Goal: Information Seeking & Learning: Learn about a topic

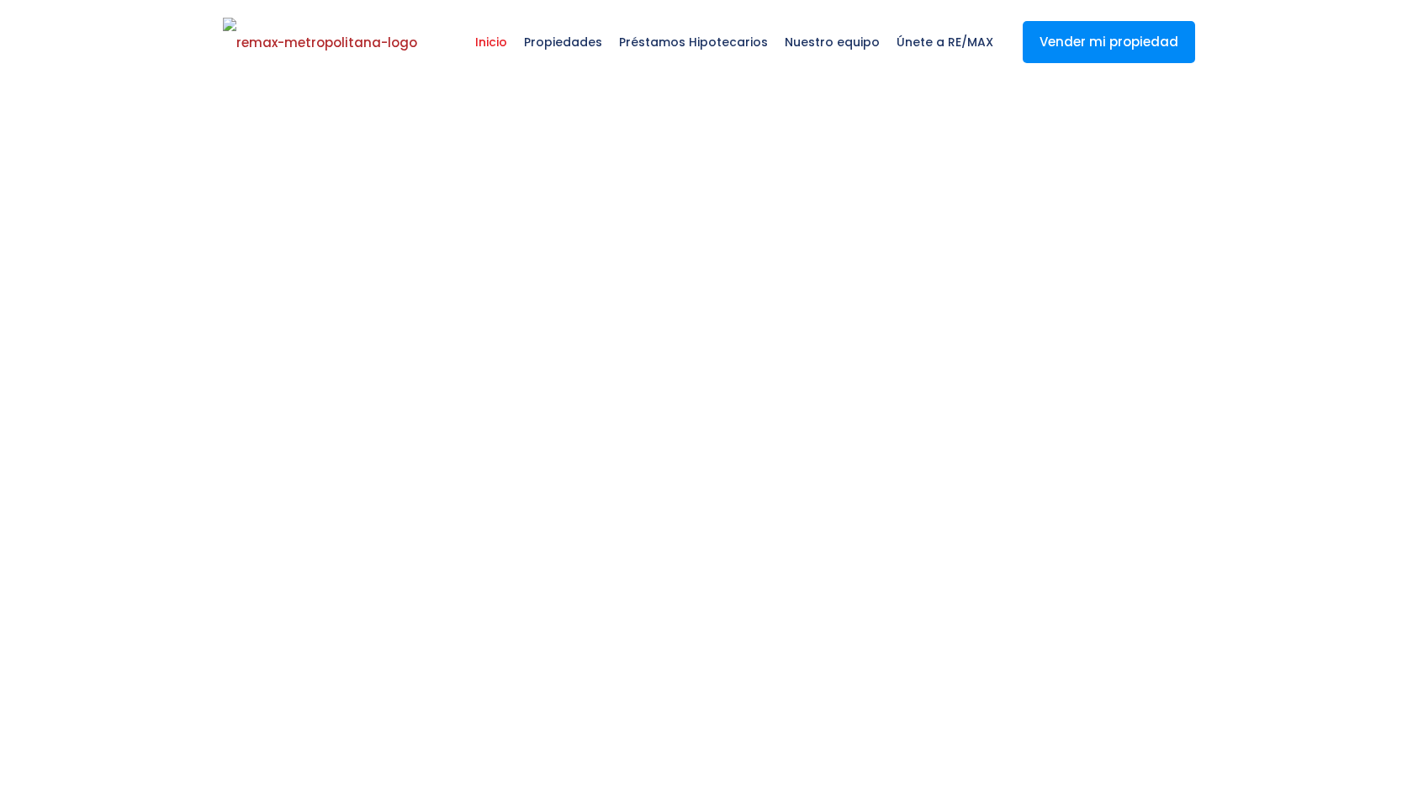
select select
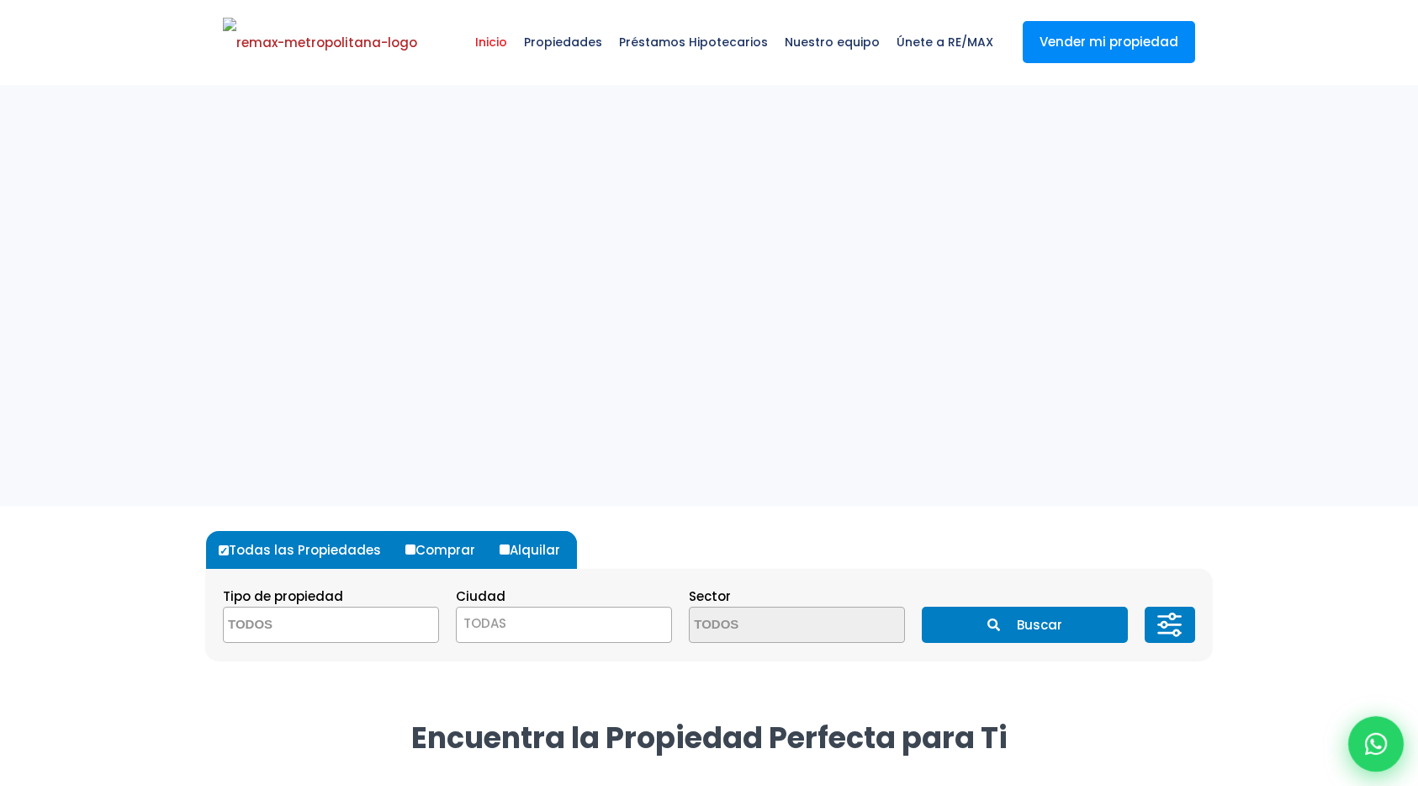
click at [1370, 744] on icon at bounding box center [1376, 744] width 22 height 22
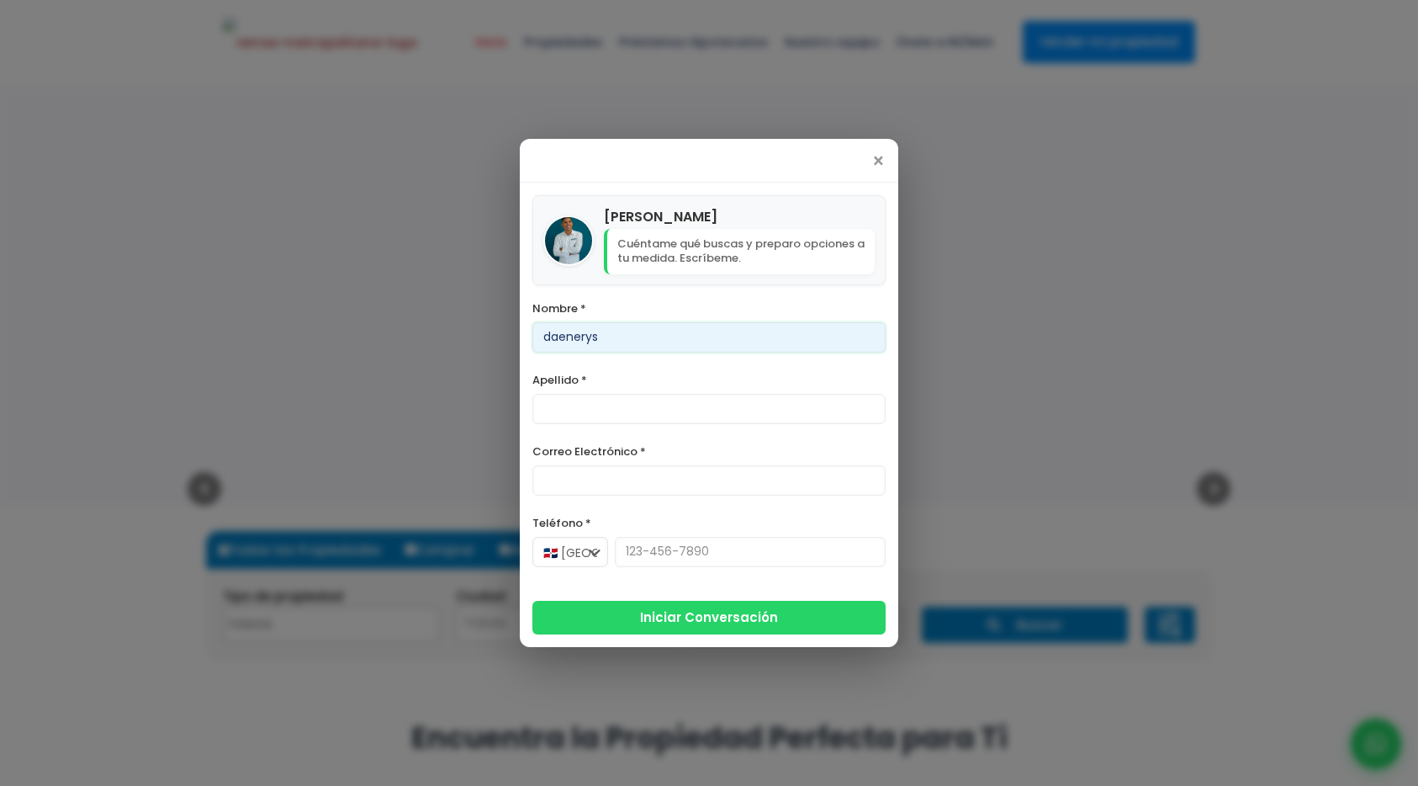
type input "daenerys"
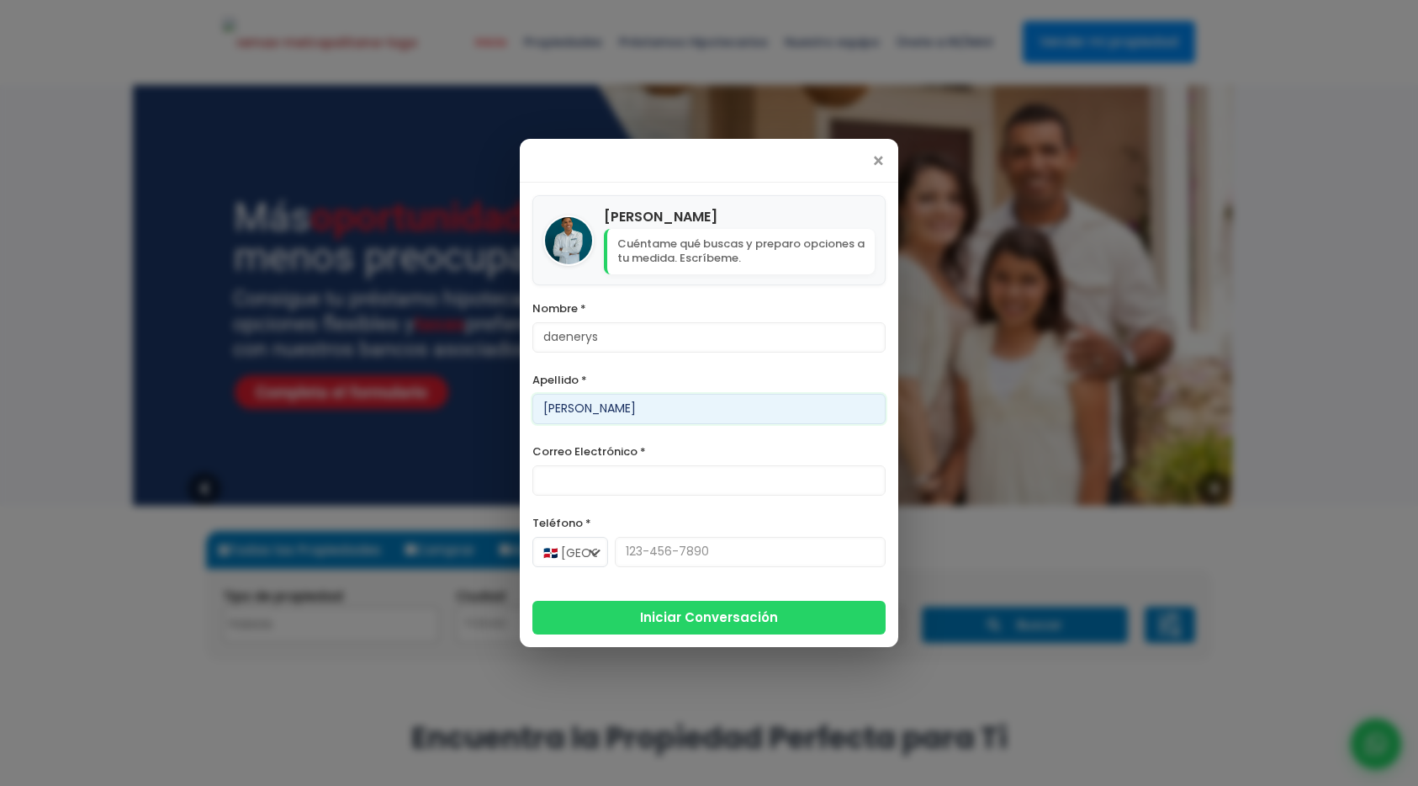
type input "[PERSON_NAME]"
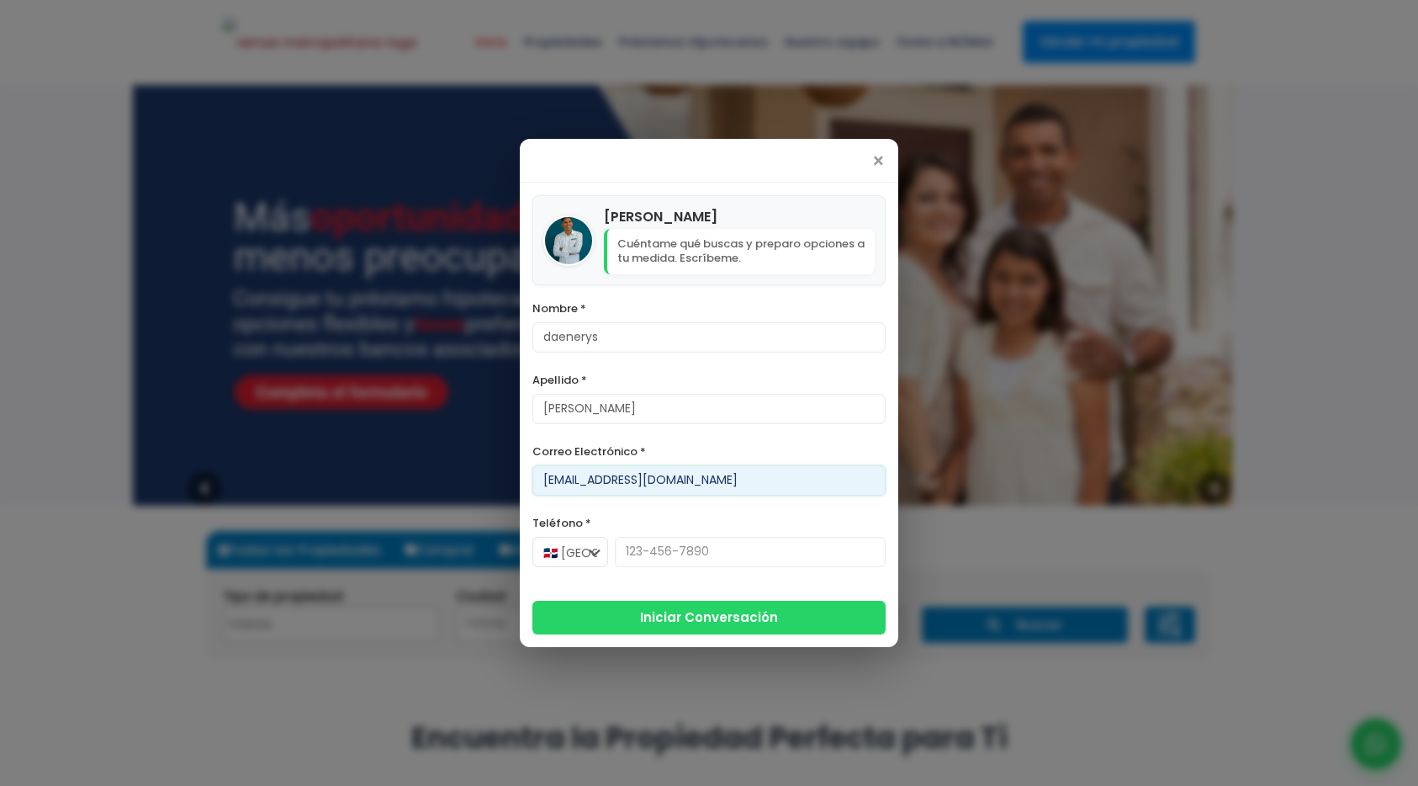
type input "[EMAIL_ADDRESS][DOMAIN_NAME]"
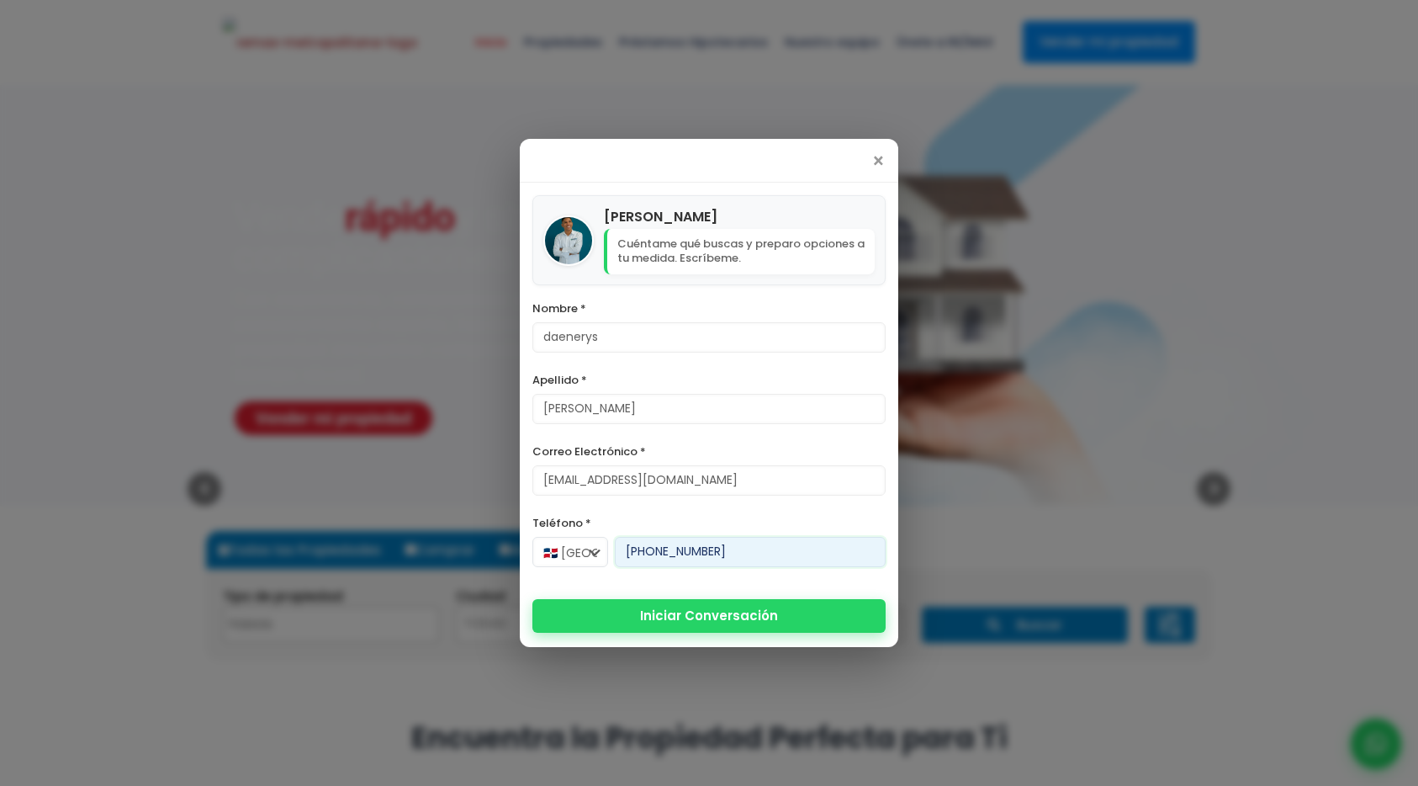
type input "[PHONE_NUMBER]"
click at [741, 609] on button "Iniciar Conversación" at bounding box center [709, 616] width 353 height 34
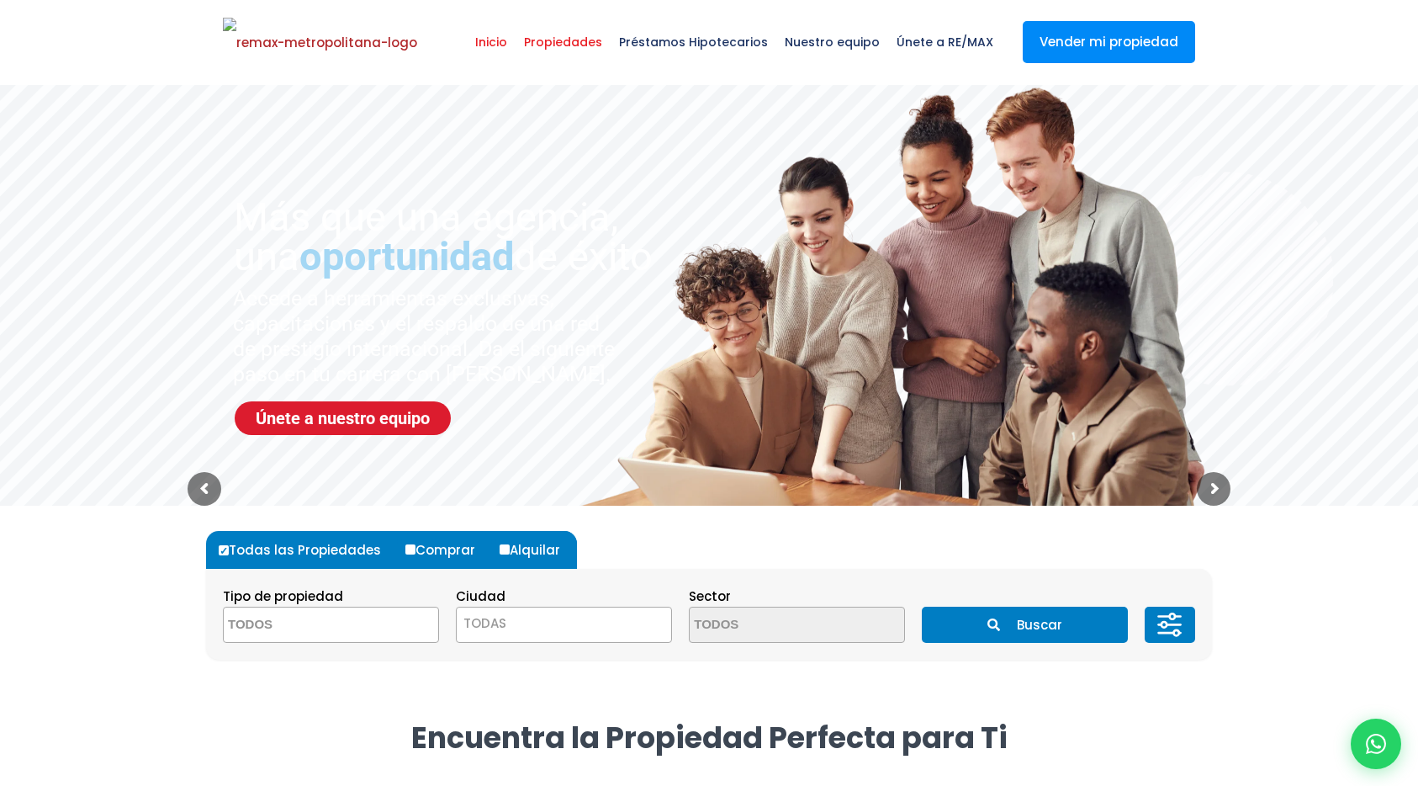
click at [596, 51] on span "Propiedades" at bounding box center [563, 42] width 95 height 50
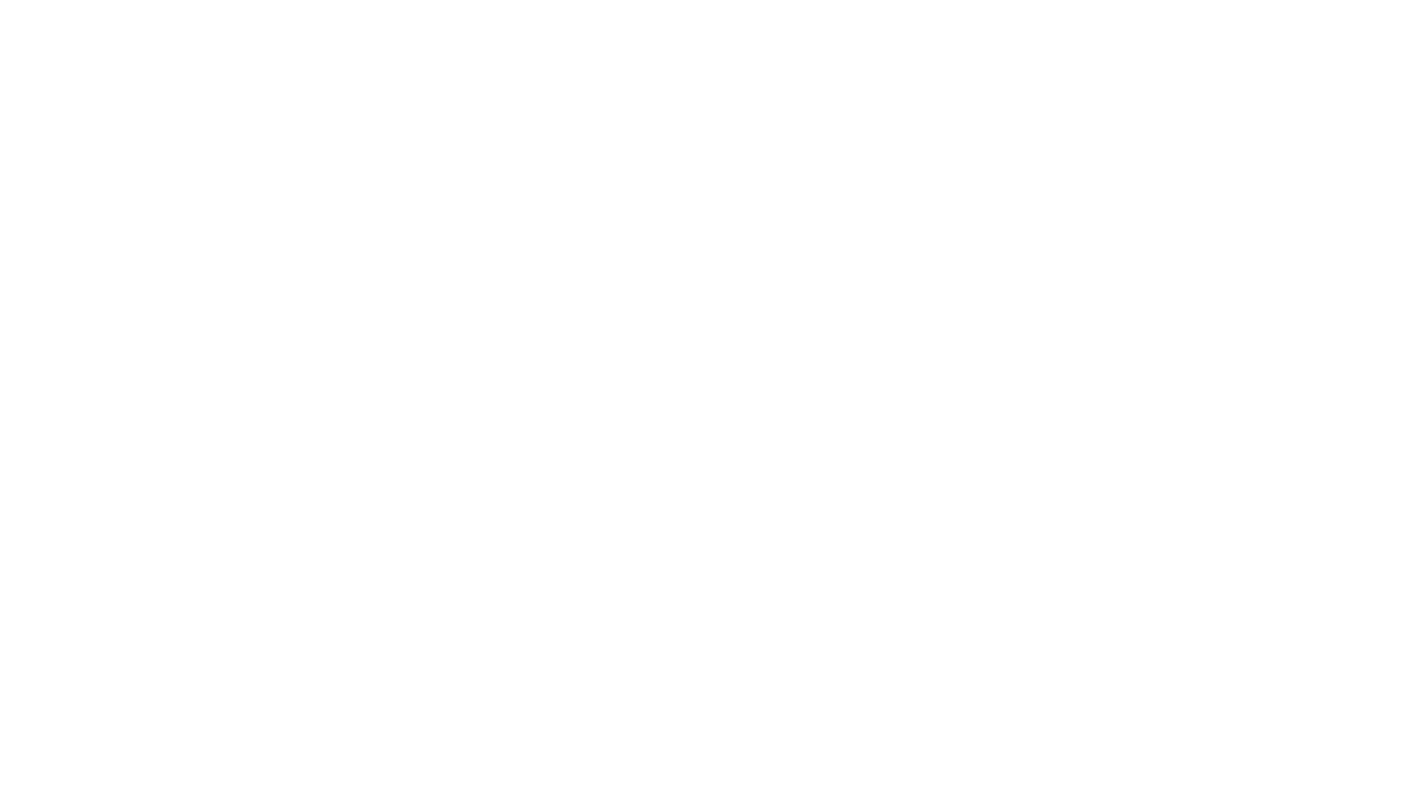
select select
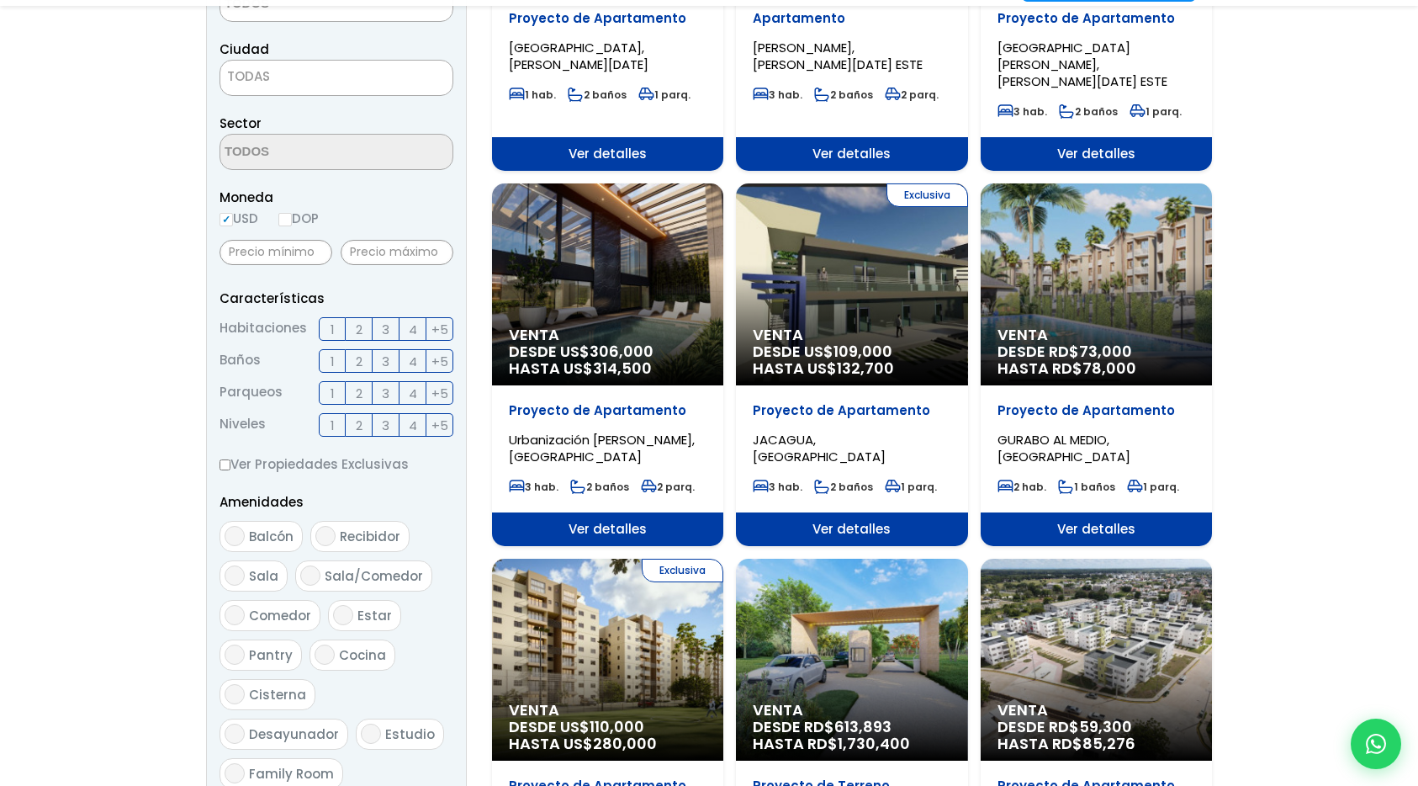
scroll to position [623, 0]
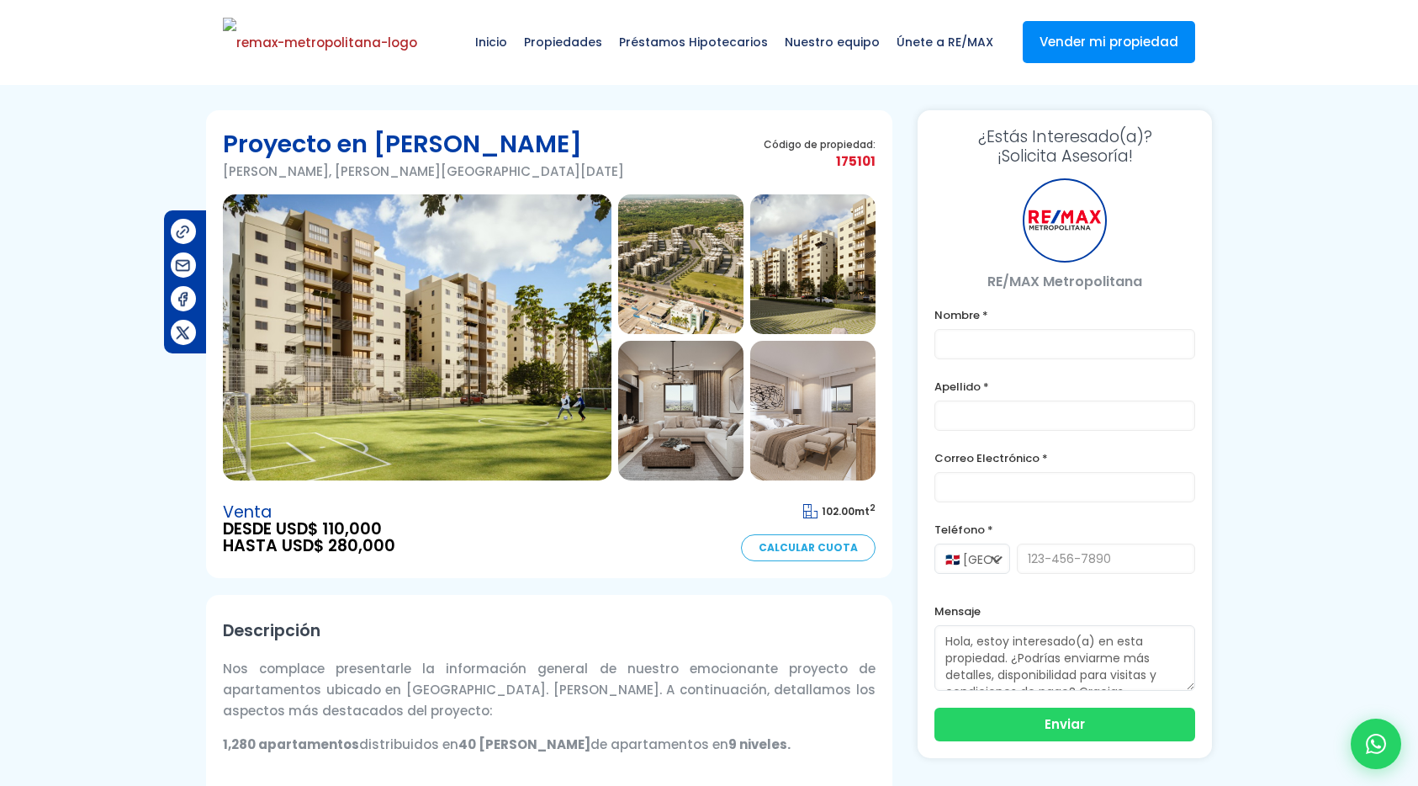
type input "daenerys"
type input "[PERSON_NAME]"
type input "[EMAIL_ADDRESS][DOMAIN_NAME]"
type input "[PHONE_NUMBER]"
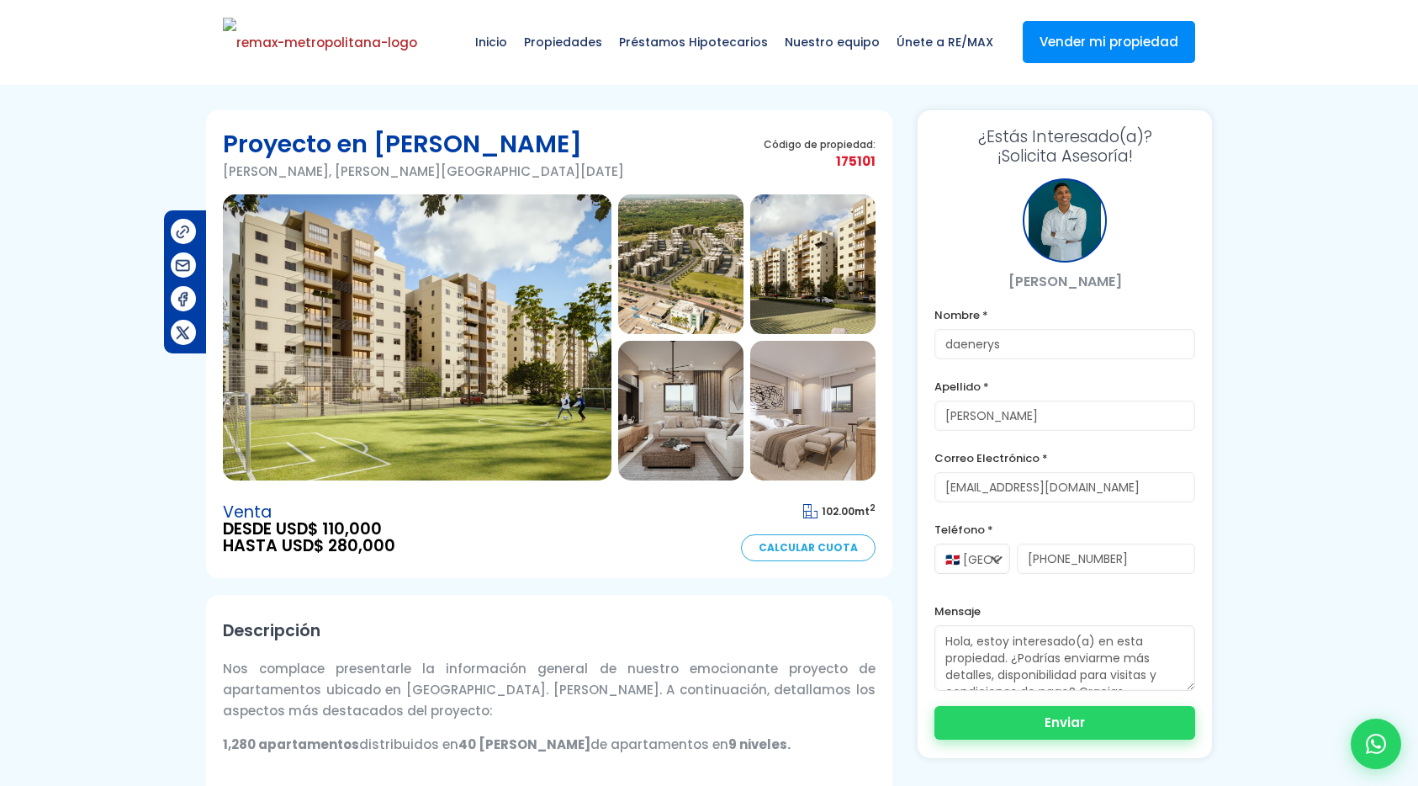
click at [1026, 719] on button "Enviar" at bounding box center [1065, 723] width 261 height 34
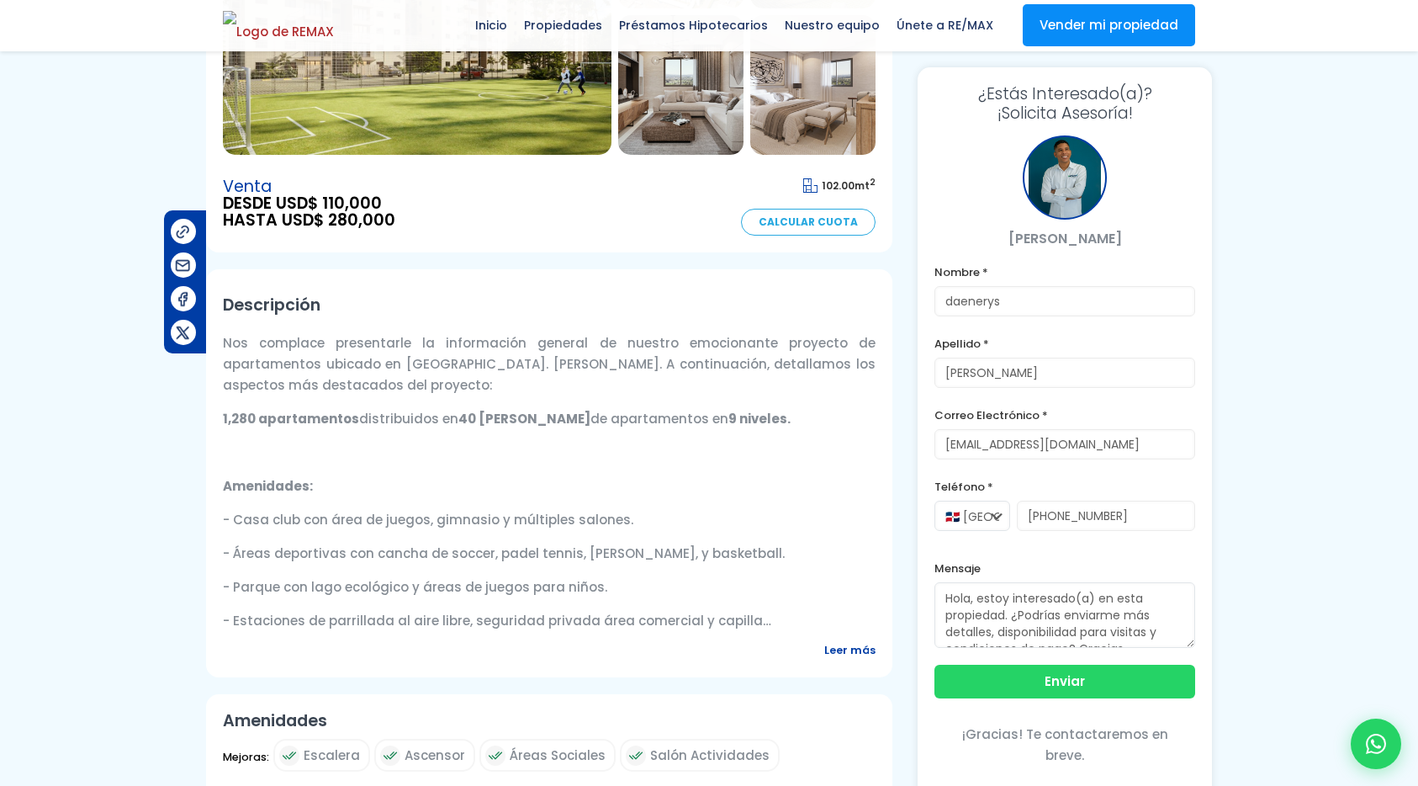
scroll to position [292, 0]
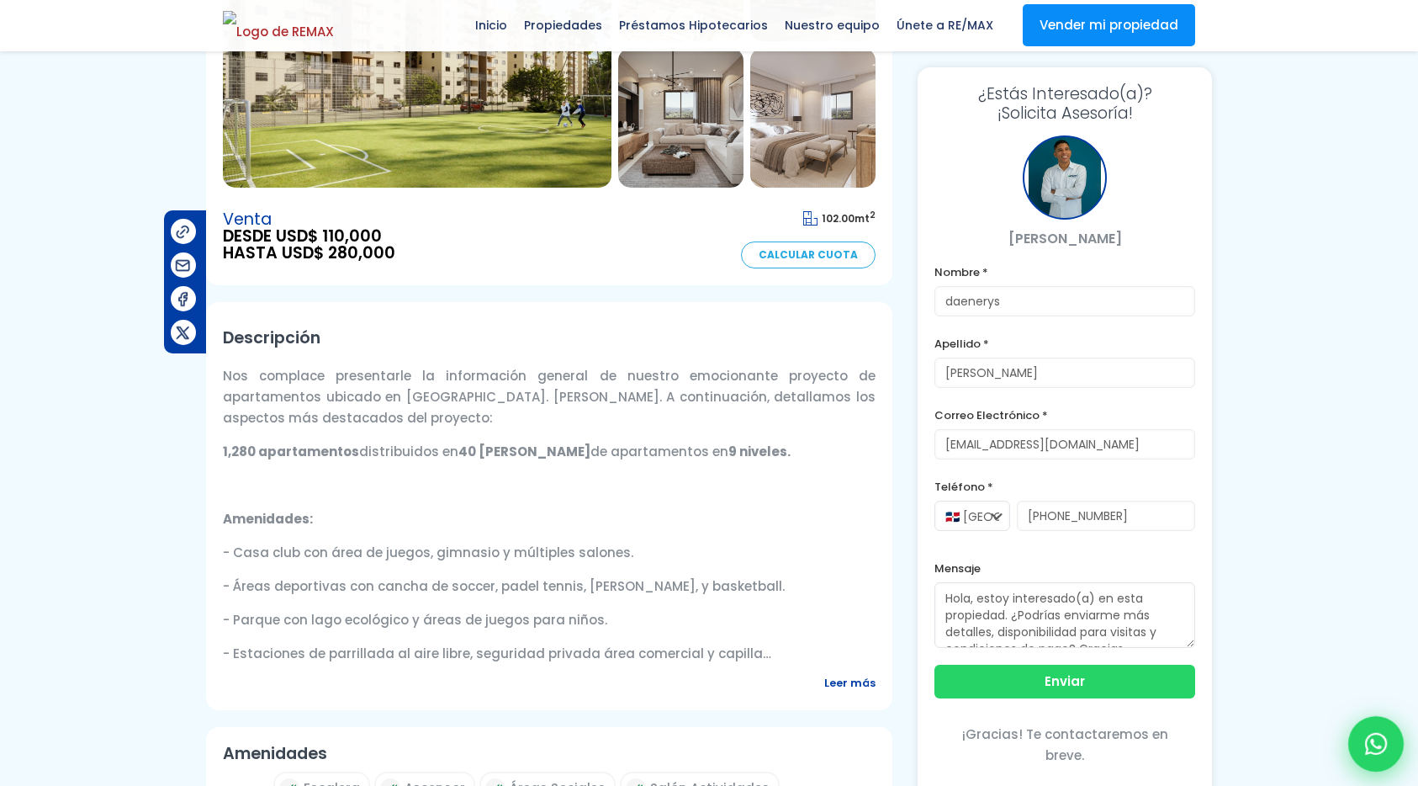
click at [1358, 725] on div at bounding box center [1377, 744] width 56 height 56
type input "daenerys"
type input "[PERSON_NAME]"
type input "[EMAIL_ADDRESS][DOMAIN_NAME]"
type input "[PHONE_NUMBER]"
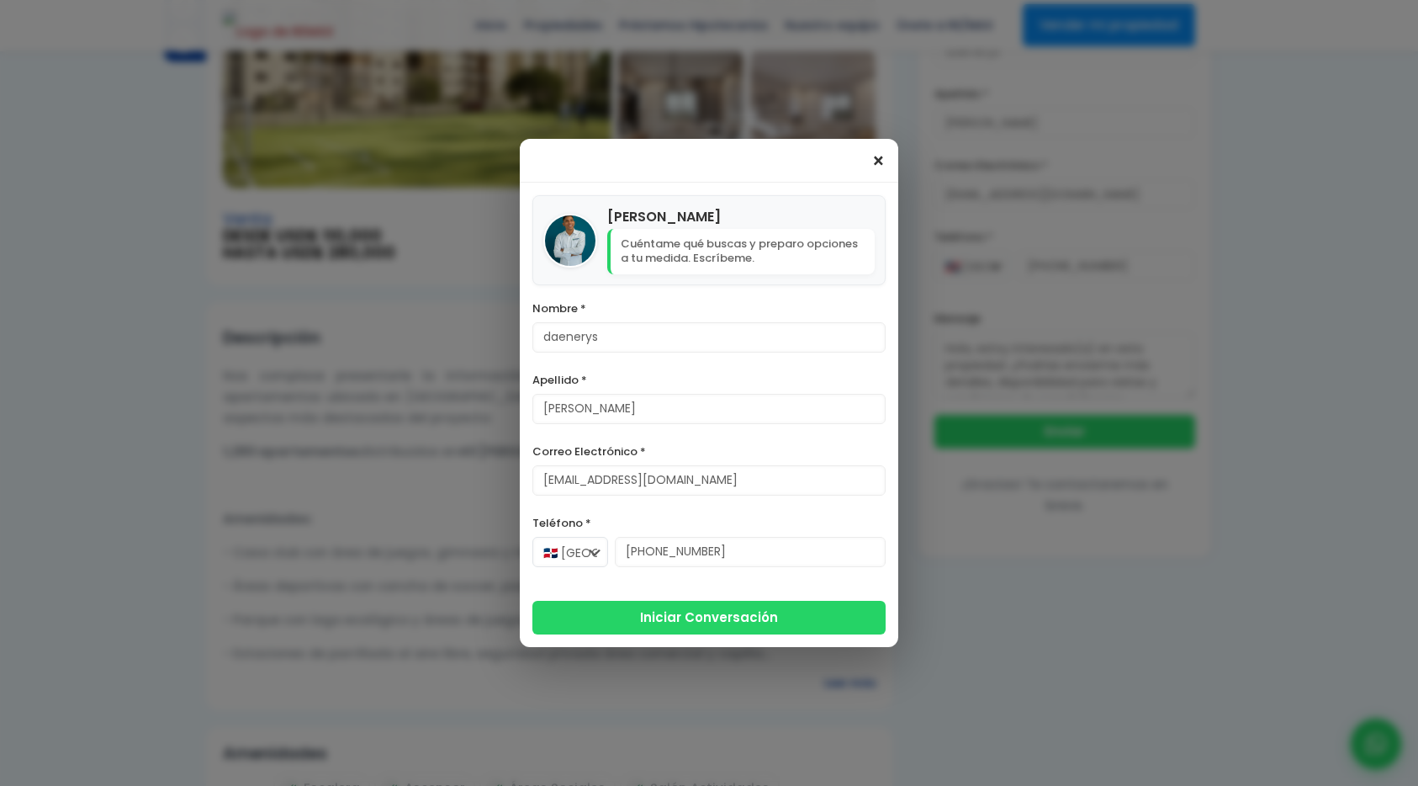
click at [873, 162] on span "×" at bounding box center [879, 161] width 14 height 20
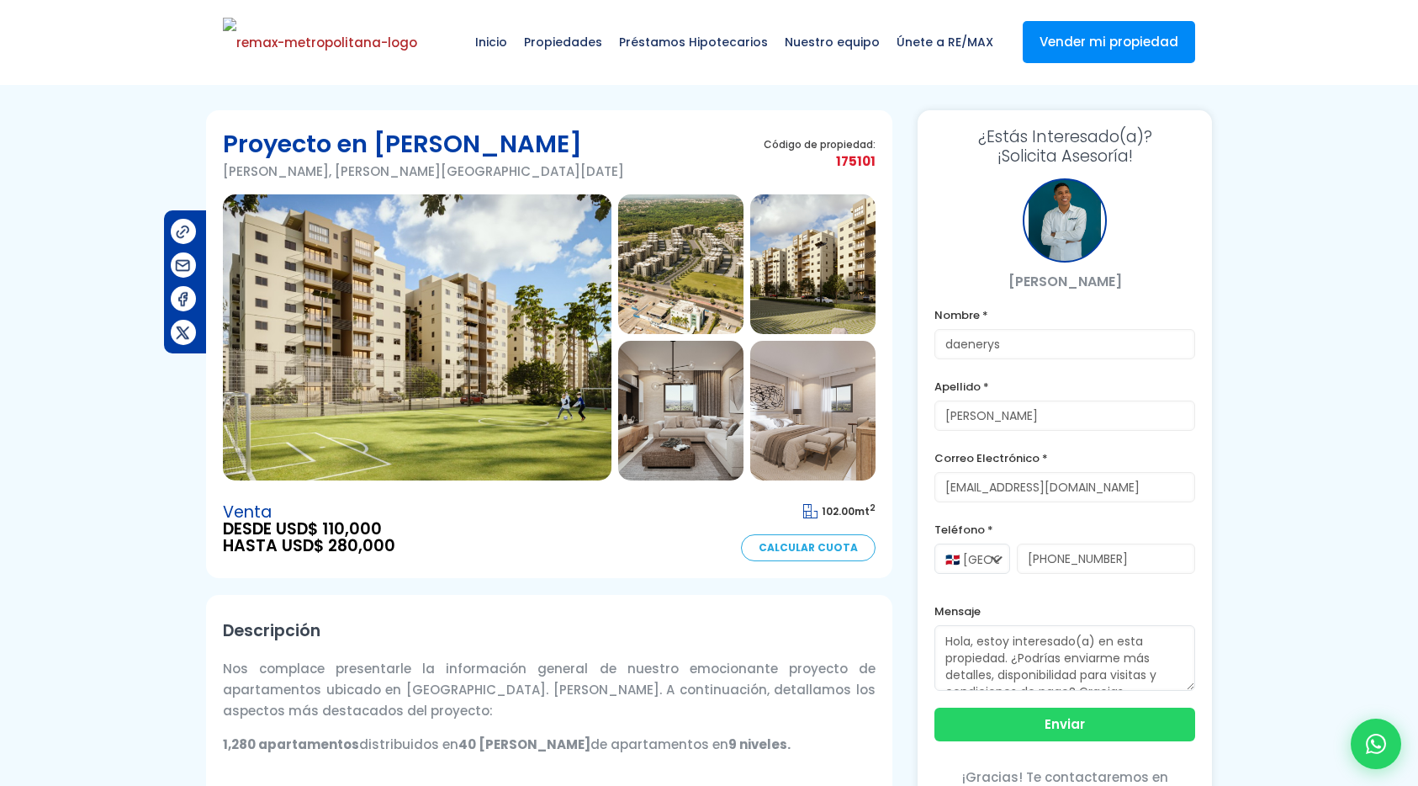
scroll to position [2, 0]
